Goal: Navigation & Orientation: Go to known website

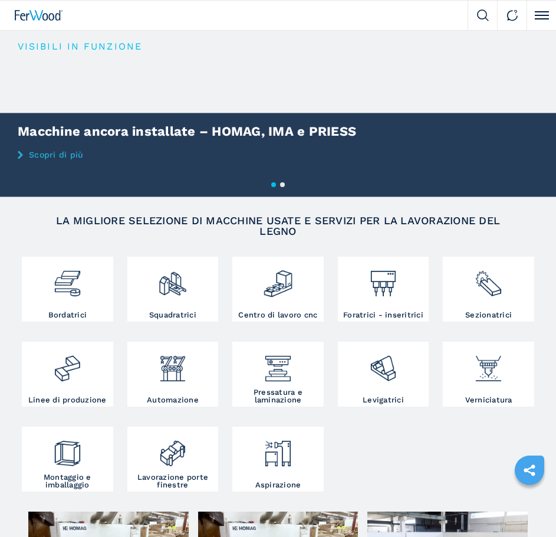
click at [542, 17] on button "Click to toggle menu" at bounding box center [542, 16] width 30 height 30
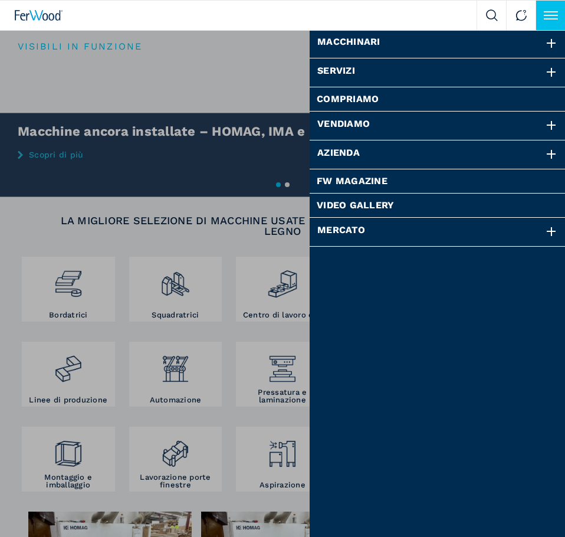
click at [548, 14] on button "Click to toggle menu" at bounding box center [551, 16] width 30 height 30
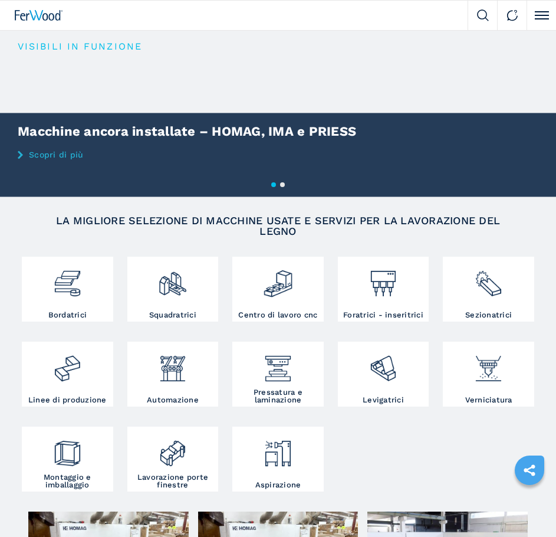
click at [533, 19] on button "Click to toggle menu" at bounding box center [542, 16] width 30 height 30
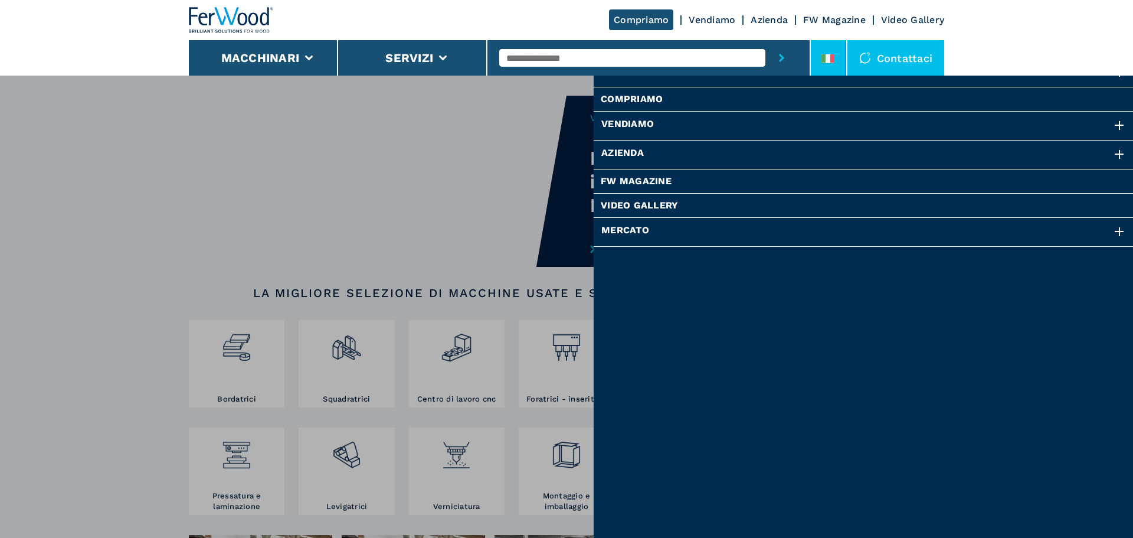
click at [556, 58] on icon at bounding box center [832, 58] width 5 height 9
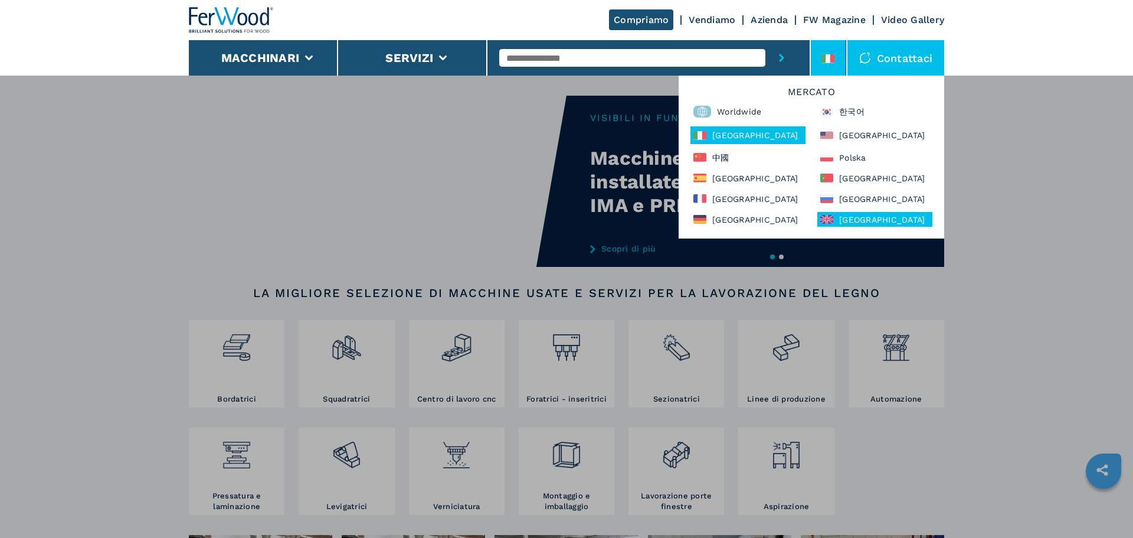
click at [556, 218] on div "United Kingdom" at bounding box center [874, 219] width 115 height 15
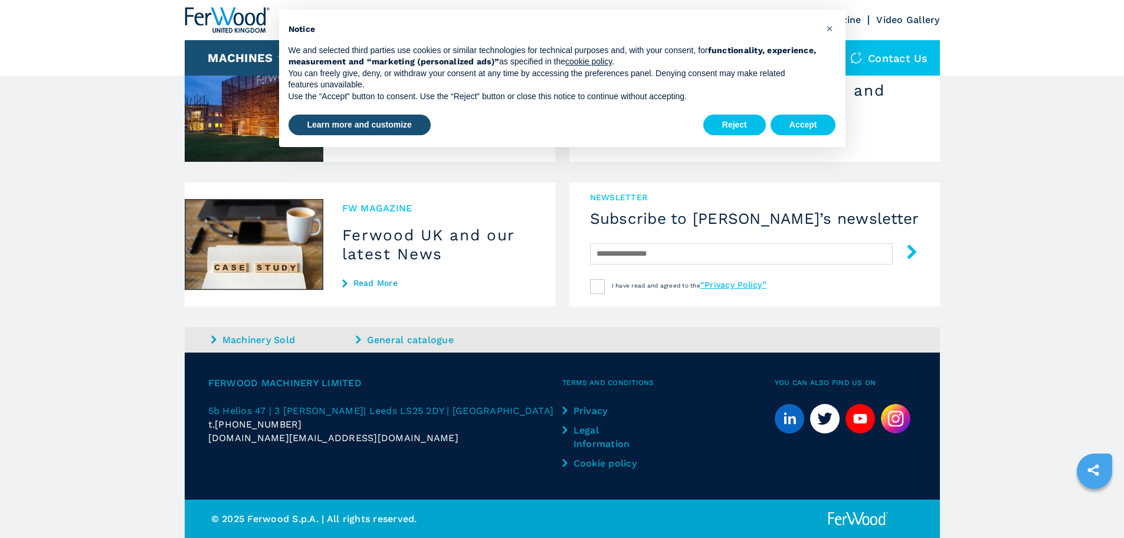
click at [890, 421] on img at bounding box center [896, 419] width 30 height 30
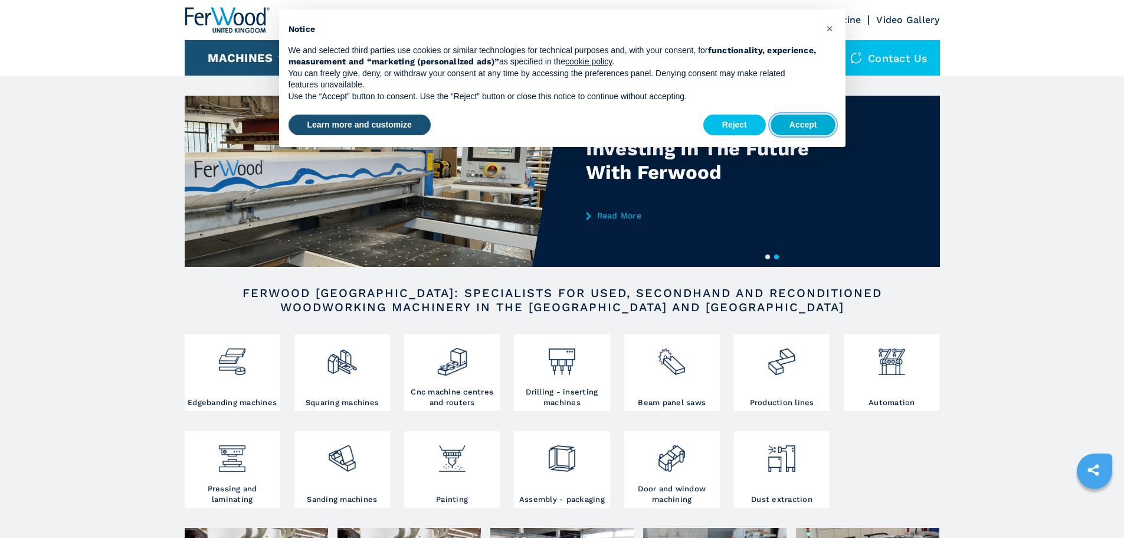
click at [803, 126] on button "Accept" at bounding box center [803, 124] width 65 height 21
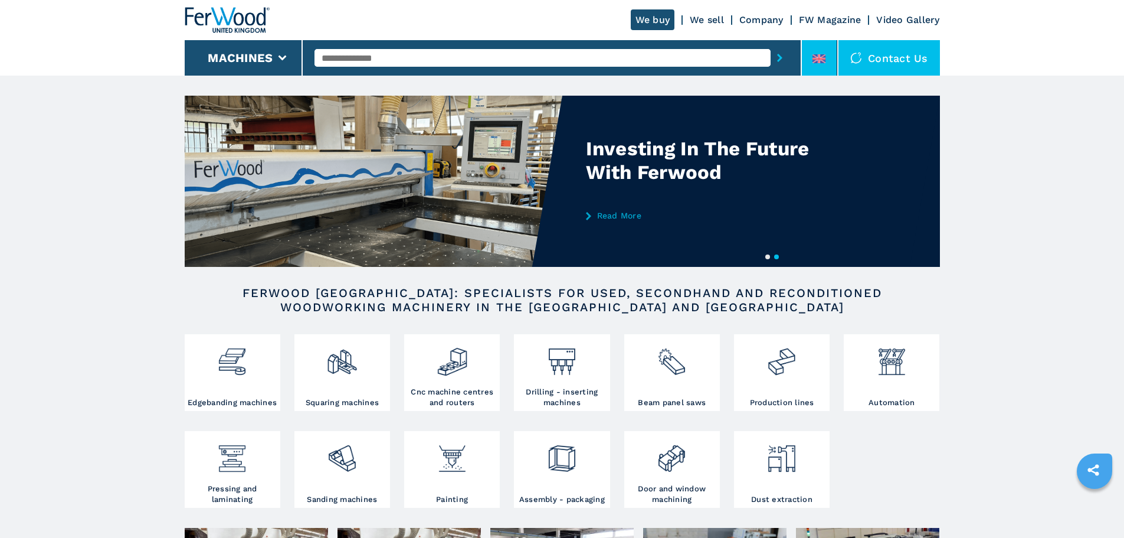
click at [818, 60] on icon at bounding box center [818, 58] width 13 height 2
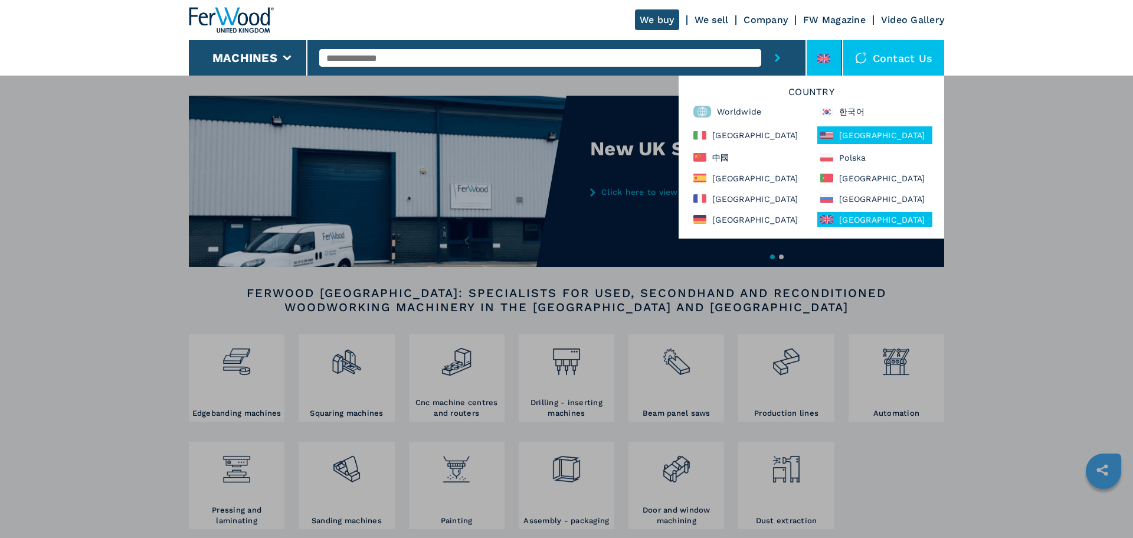
click at [868, 134] on div "North America" at bounding box center [874, 135] width 115 height 18
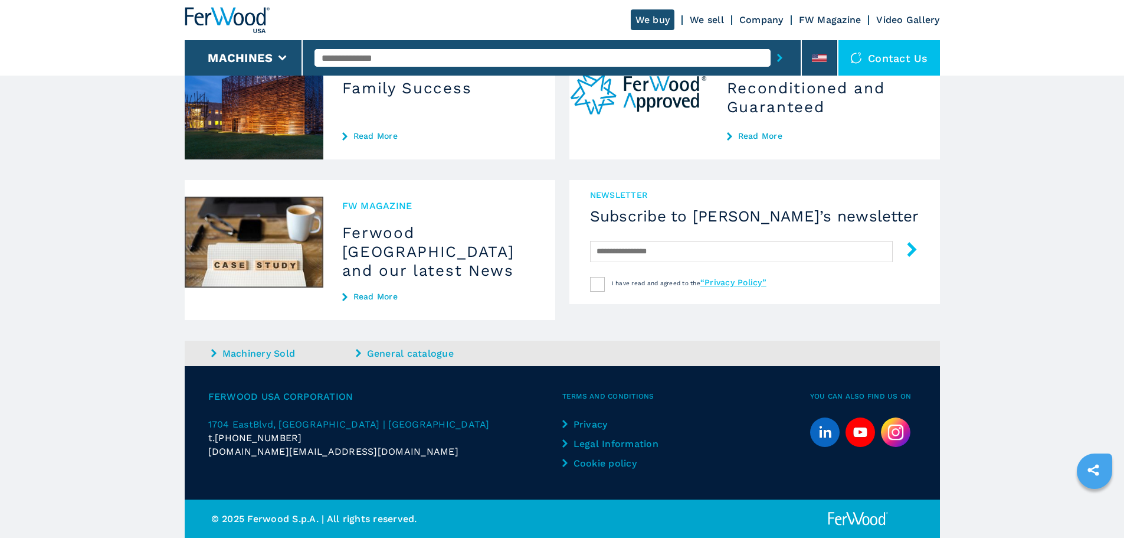
click at [900, 434] on img at bounding box center [896, 432] width 30 height 30
